Goal: Check status: Check status

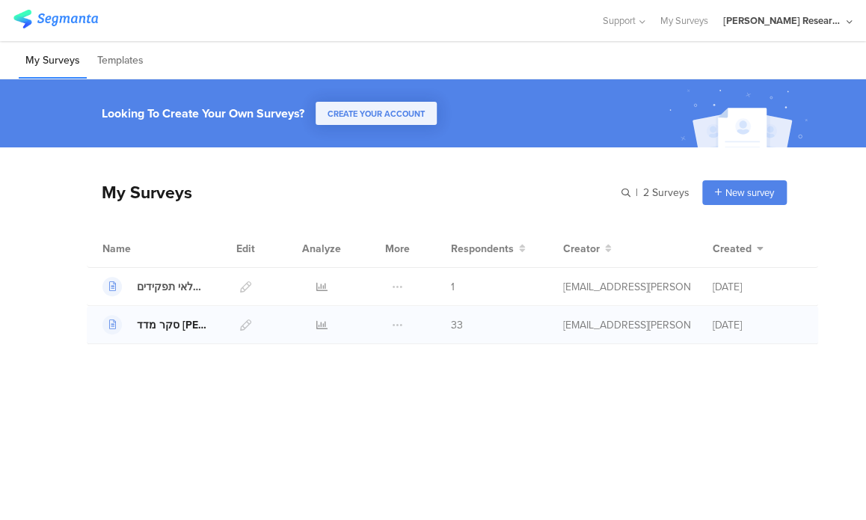
click at [111, 328] on icon at bounding box center [112, 324] width 7 height 9
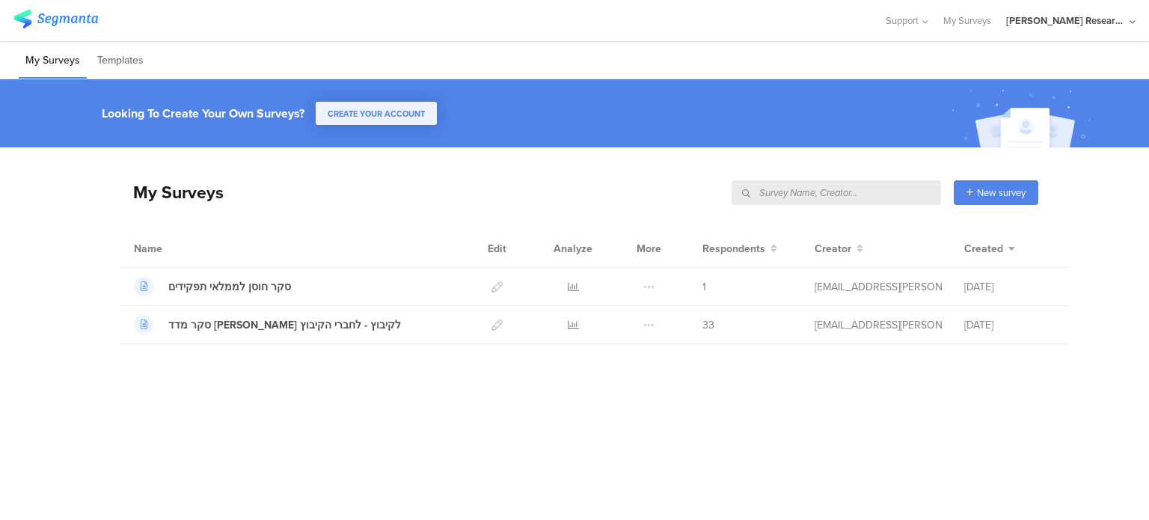
click at [865, 197] on input "text" at bounding box center [835, 192] width 209 height 25
click at [764, 191] on input "text" at bounding box center [835, 192] width 209 height 25
click at [571, 324] on icon at bounding box center [573, 324] width 11 height 11
click at [571, 286] on icon at bounding box center [573, 286] width 11 height 11
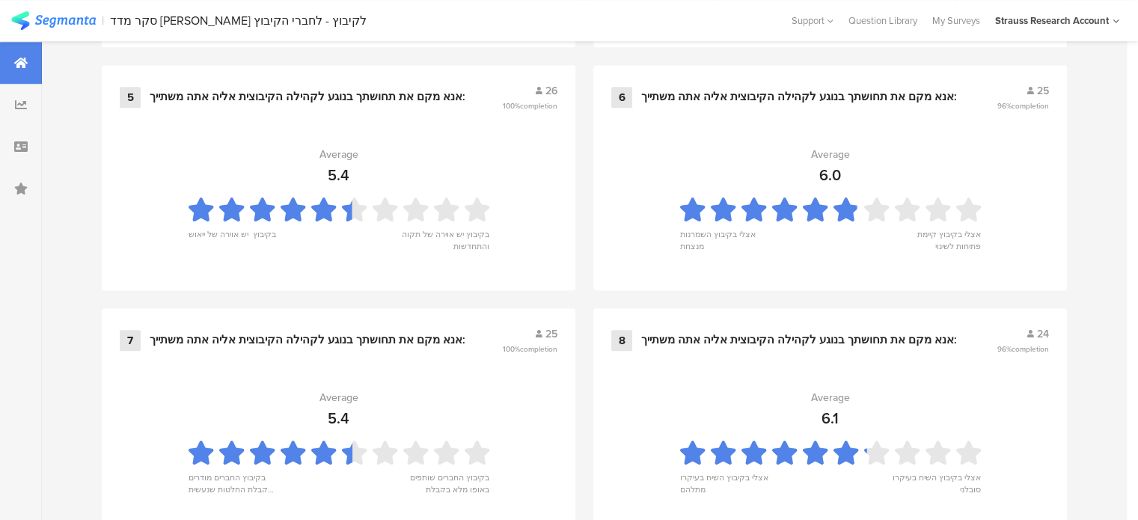
scroll to position [1252, 0]
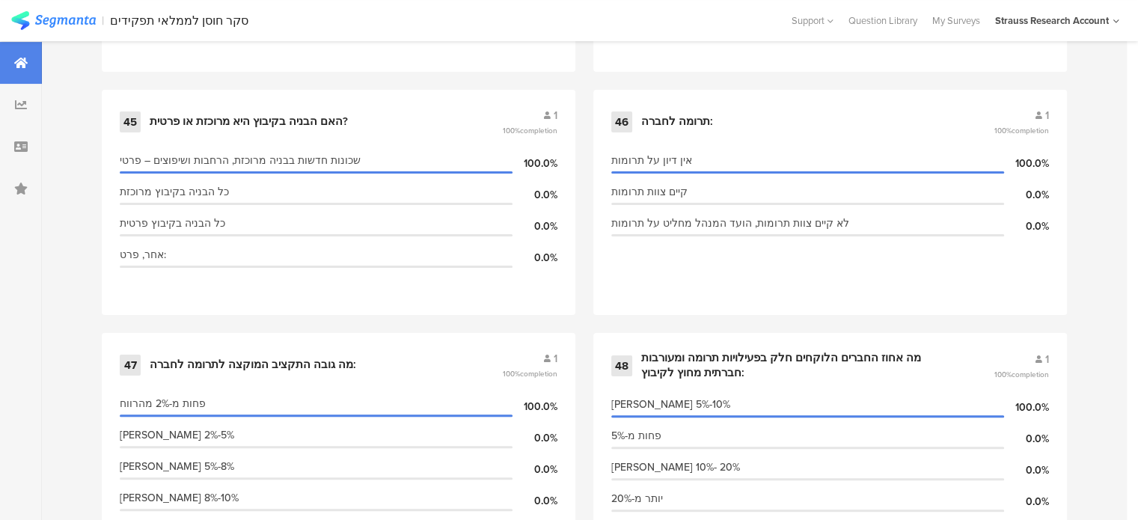
scroll to position [6042, 0]
